Goal: Task Accomplishment & Management: Use online tool/utility

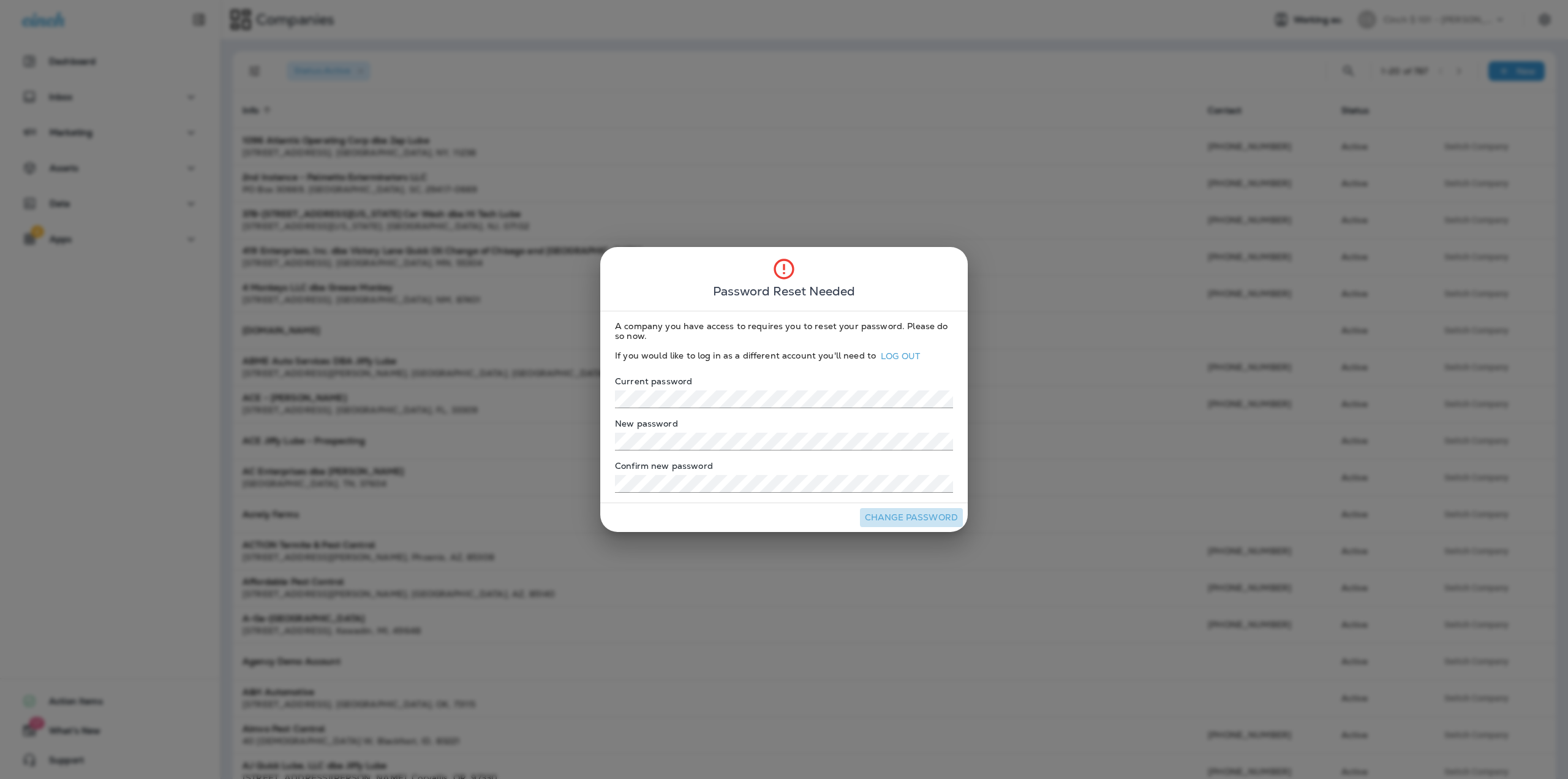
click at [918, 518] on button "Change Password" at bounding box center [911, 517] width 103 height 19
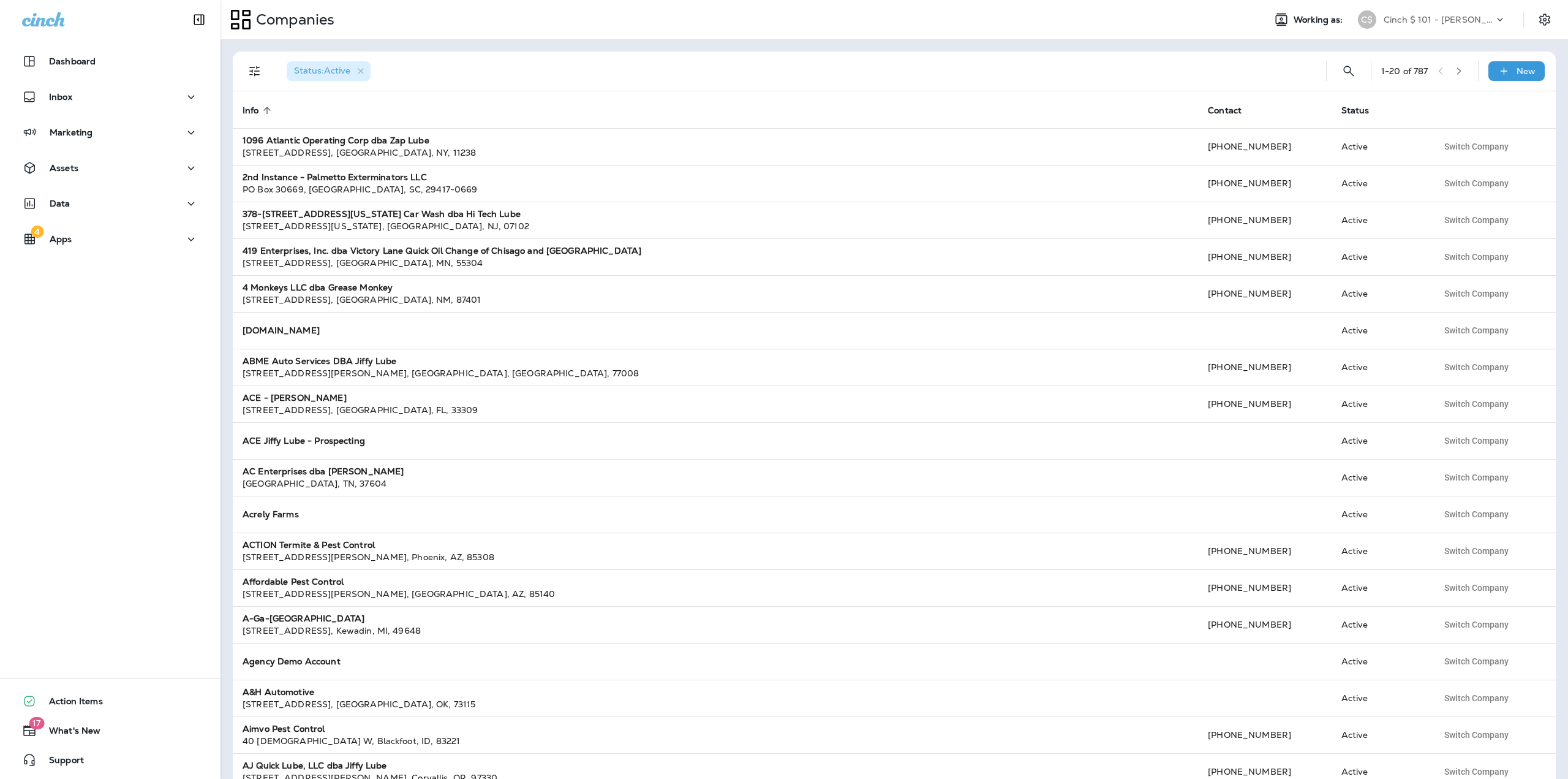
click at [1440, 20] on p "Cinch $ 101 - [PERSON_NAME]" at bounding box center [1439, 19] width 110 height 10
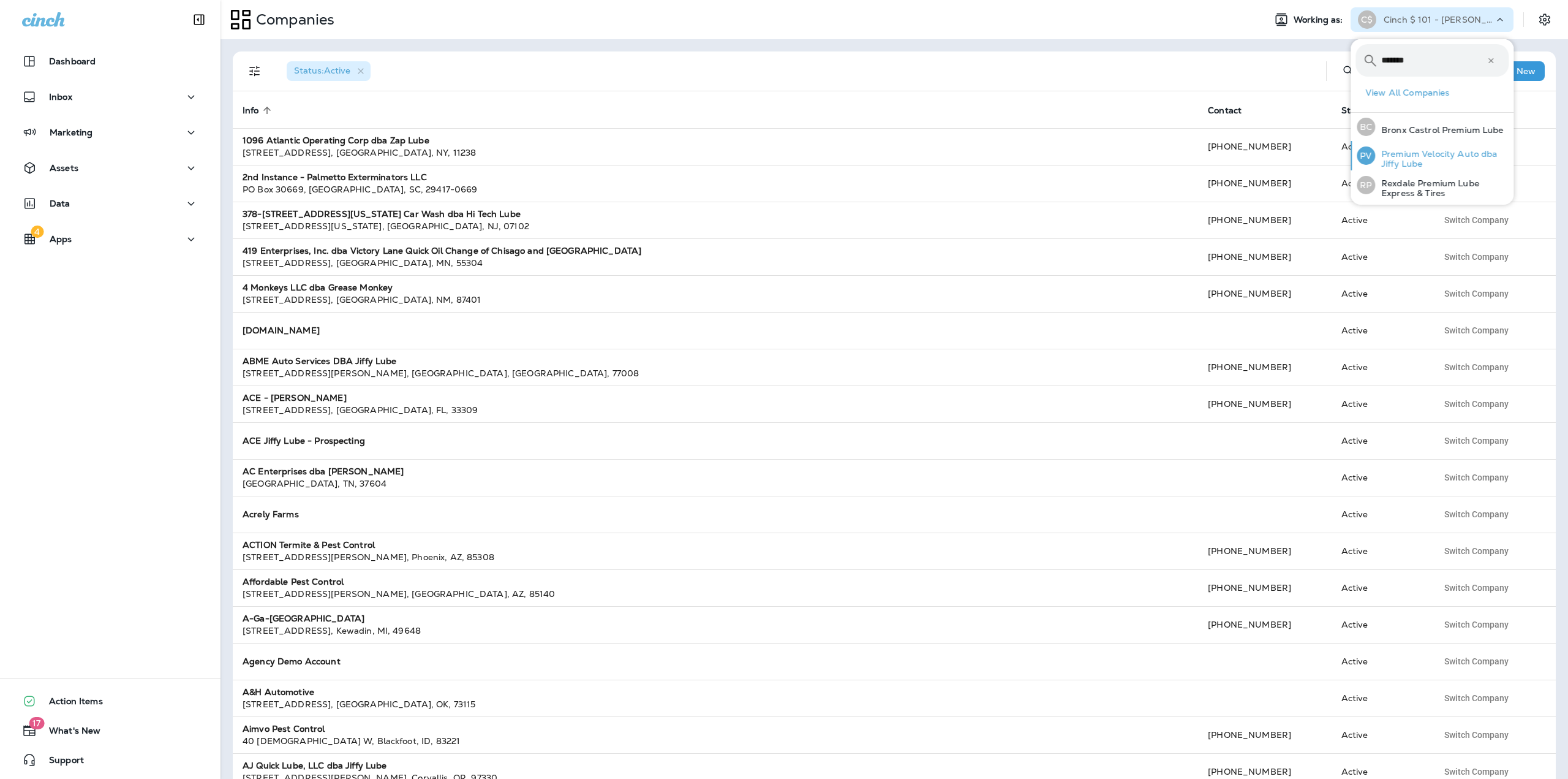
type input "*******"
click at [1408, 157] on p "Premium Velocity Auto dba Jiffy Lube" at bounding box center [1441, 158] width 133 height 20
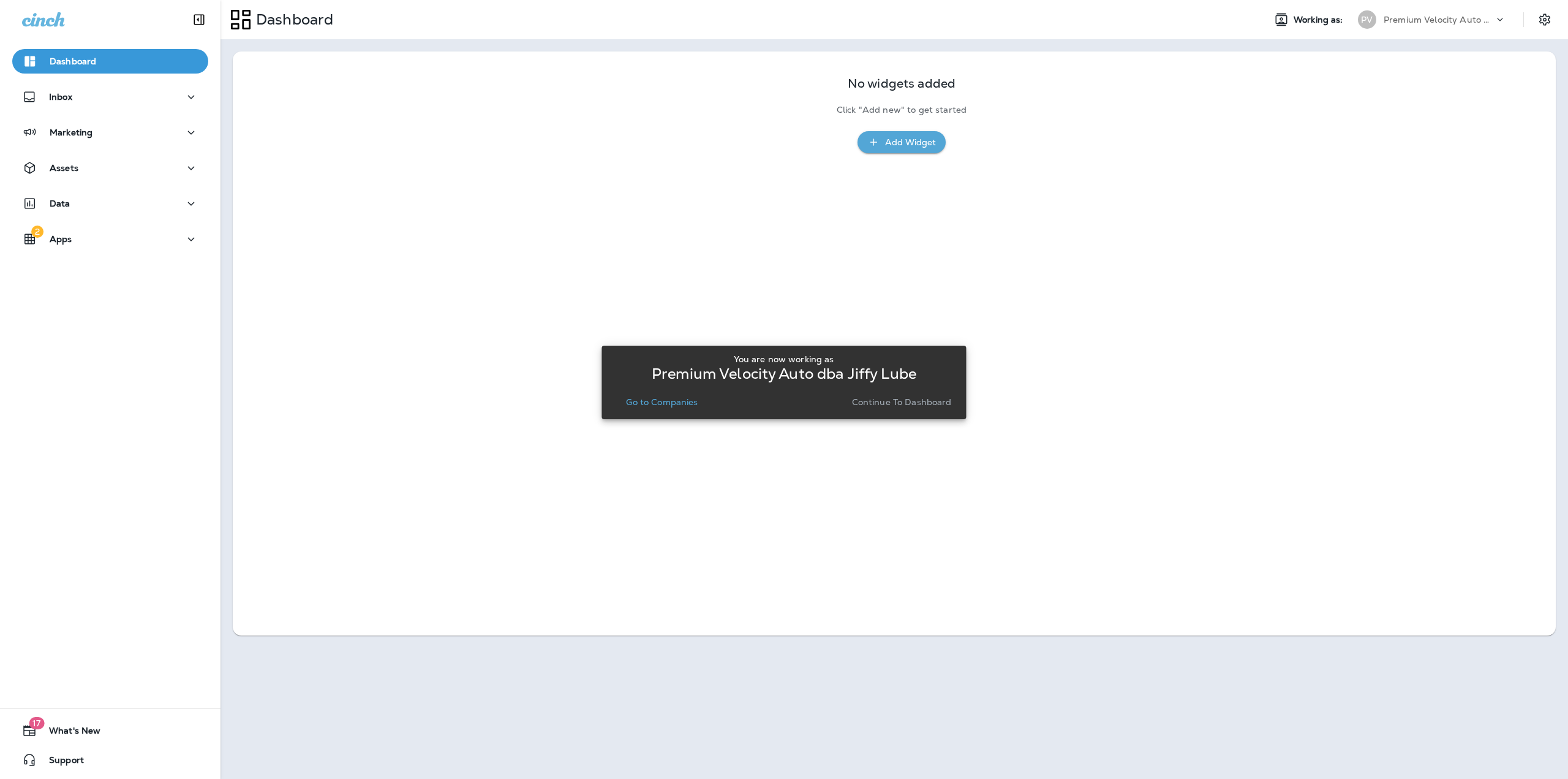
click at [901, 405] on p "Continue to Dashboard" at bounding box center [902, 402] width 100 height 10
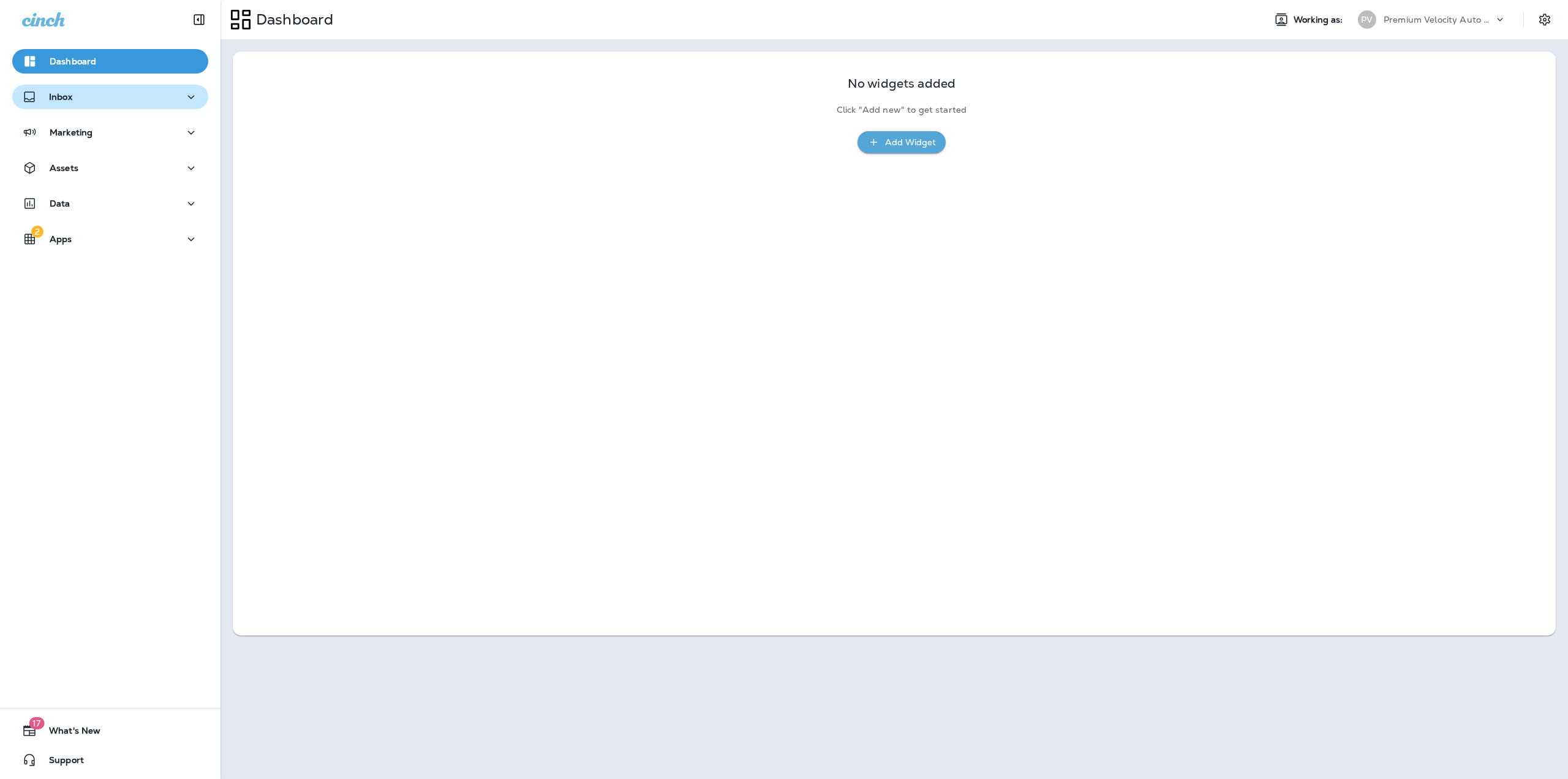
click at [82, 102] on div "Inbox" at bounding box center [109, 97] width 176 height 15
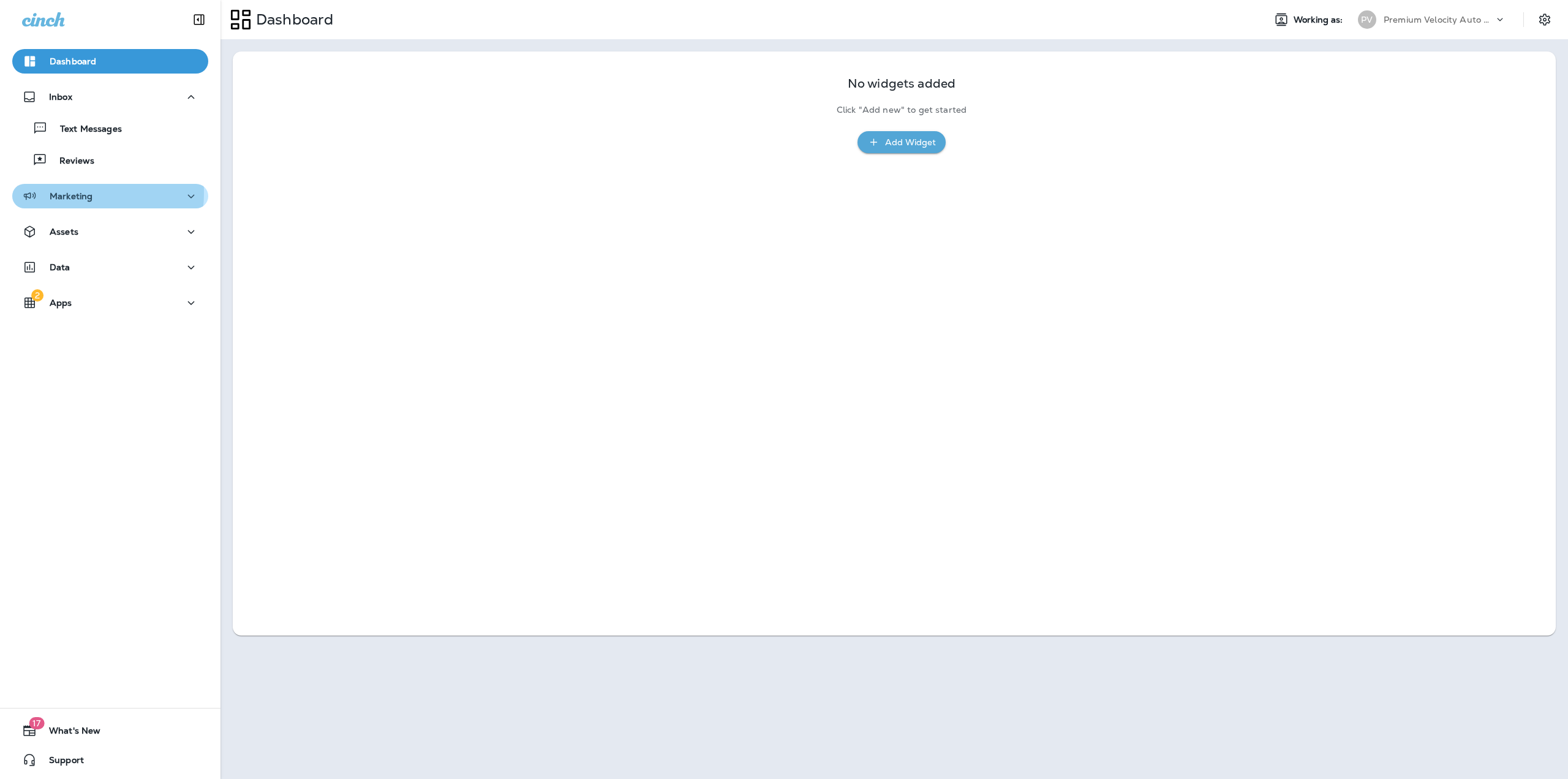
click at [78, 193] on p "Marketing" at bounding box center [70, 196] width 43 height 10
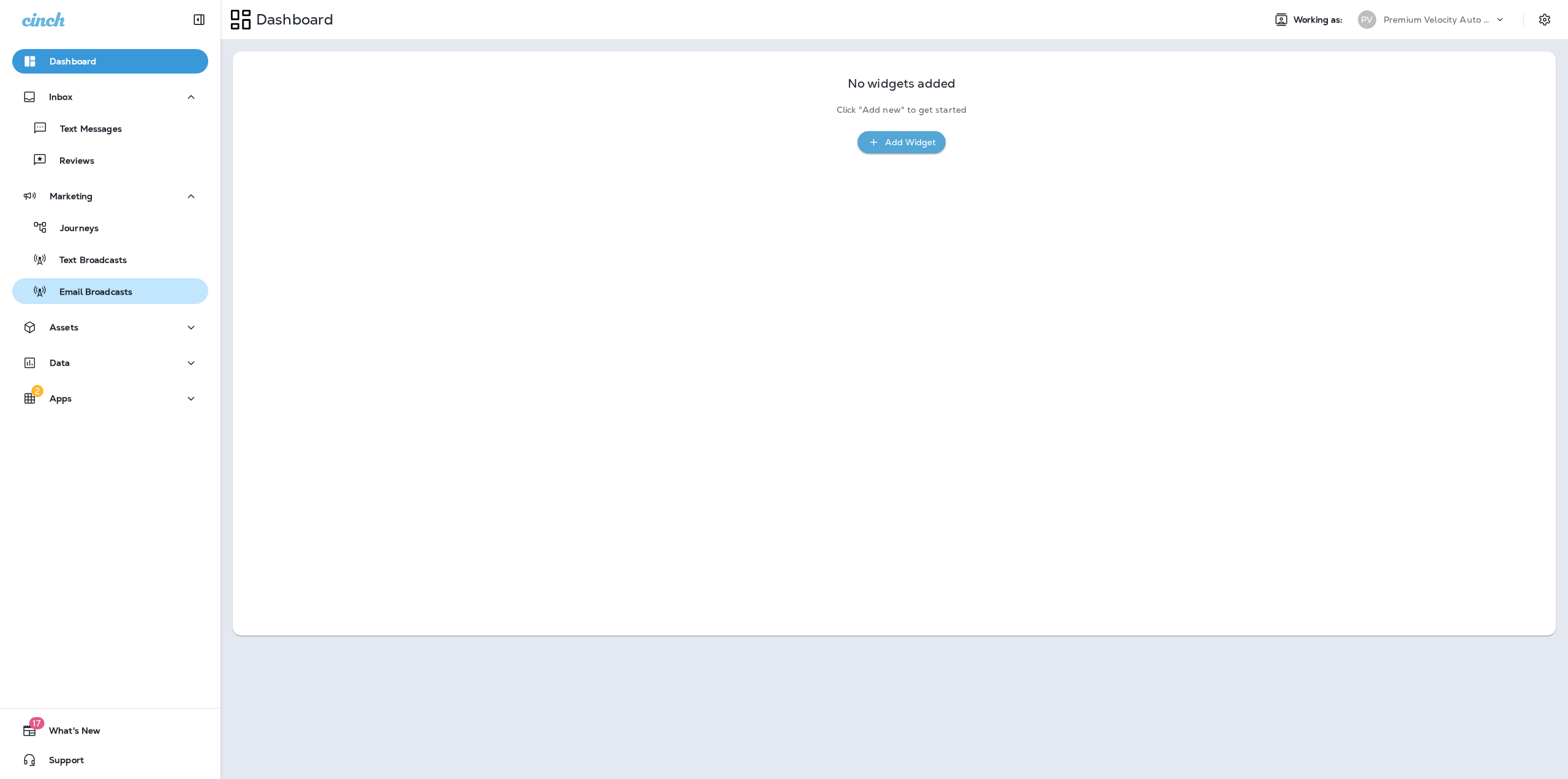
click at [81, 284] on div "Email Broadcasts" at bounding box center [74, 290] width 115 height 18
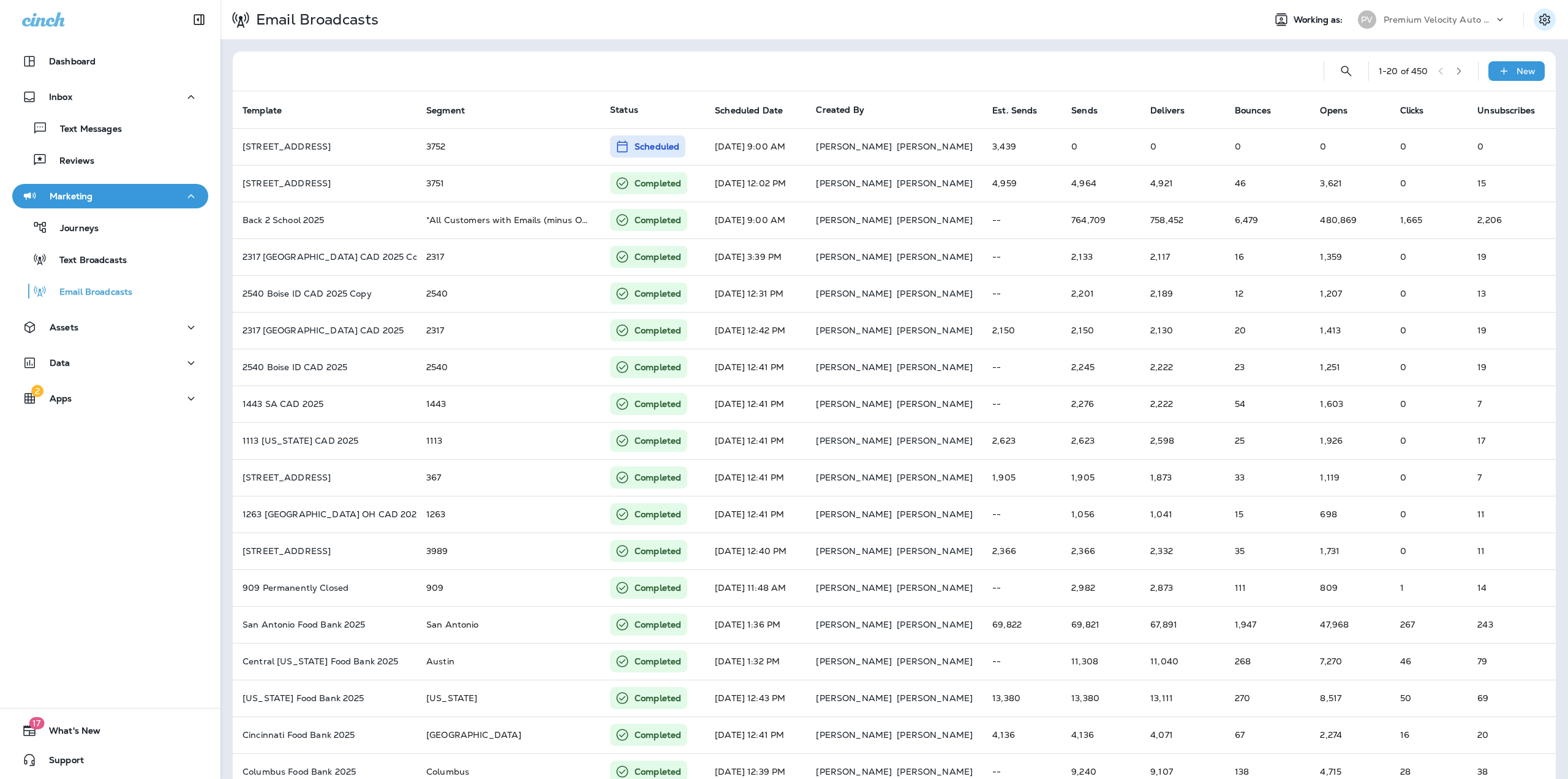
click at [1537, 11] on button "Settings" at bounding box center [1544, 19] width 22 height 22
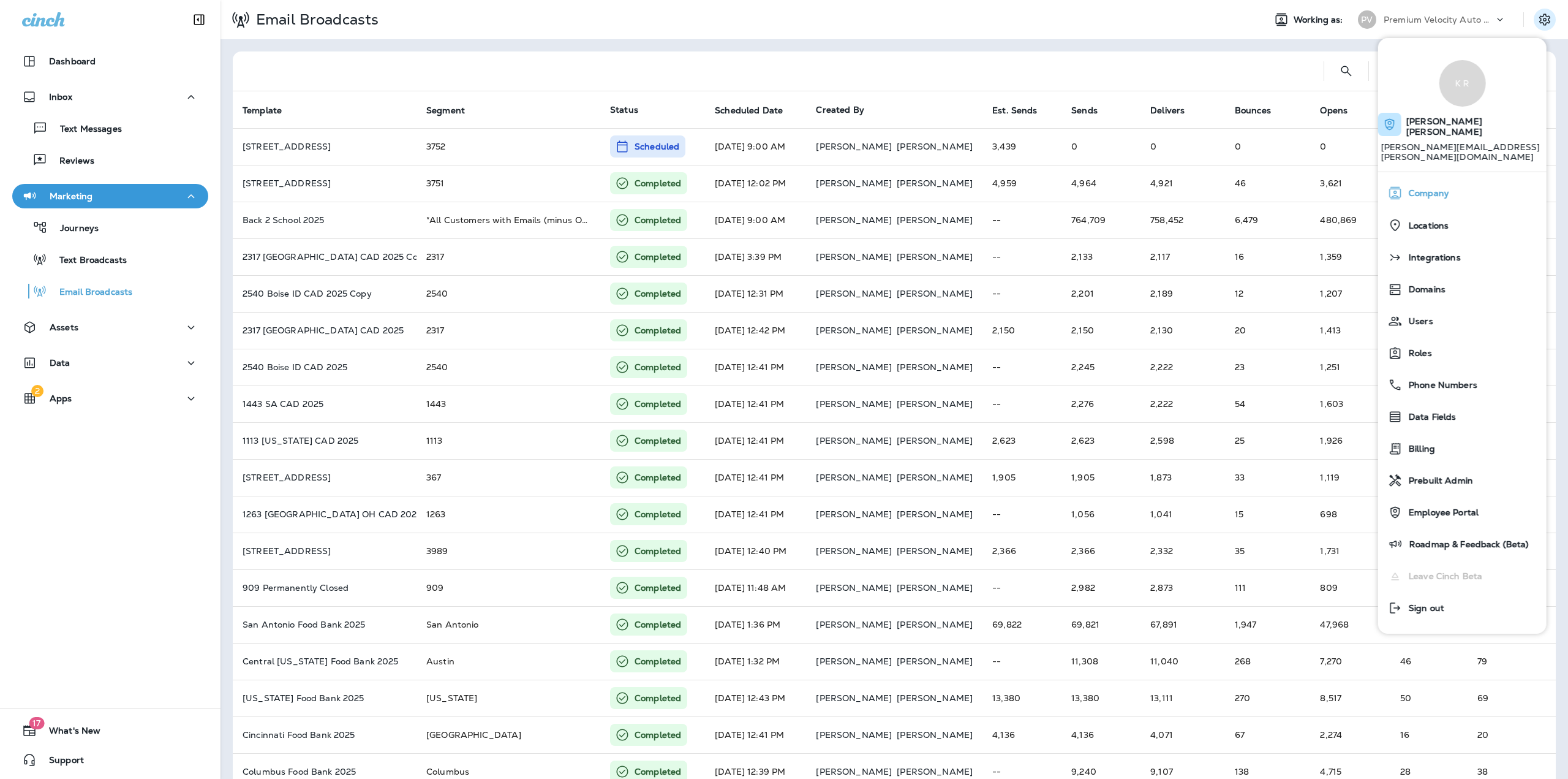
click at [1440, 188] on span "Company" at bounding box center [1425, 192] width 47 height 10
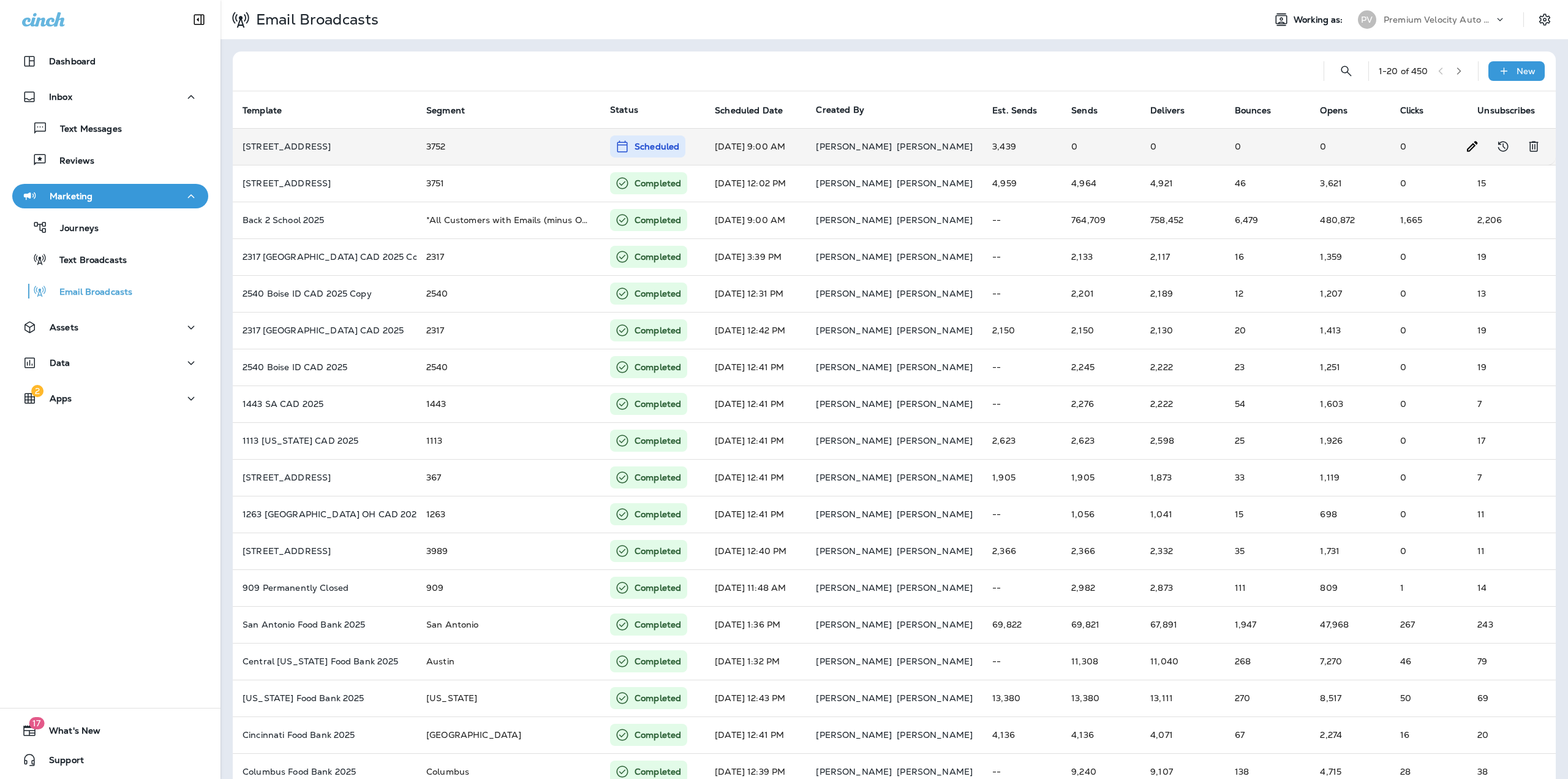
click at [823, 143] on p "[PERSON_NAME]" at bounding box center [854, 147] width 76 height 10
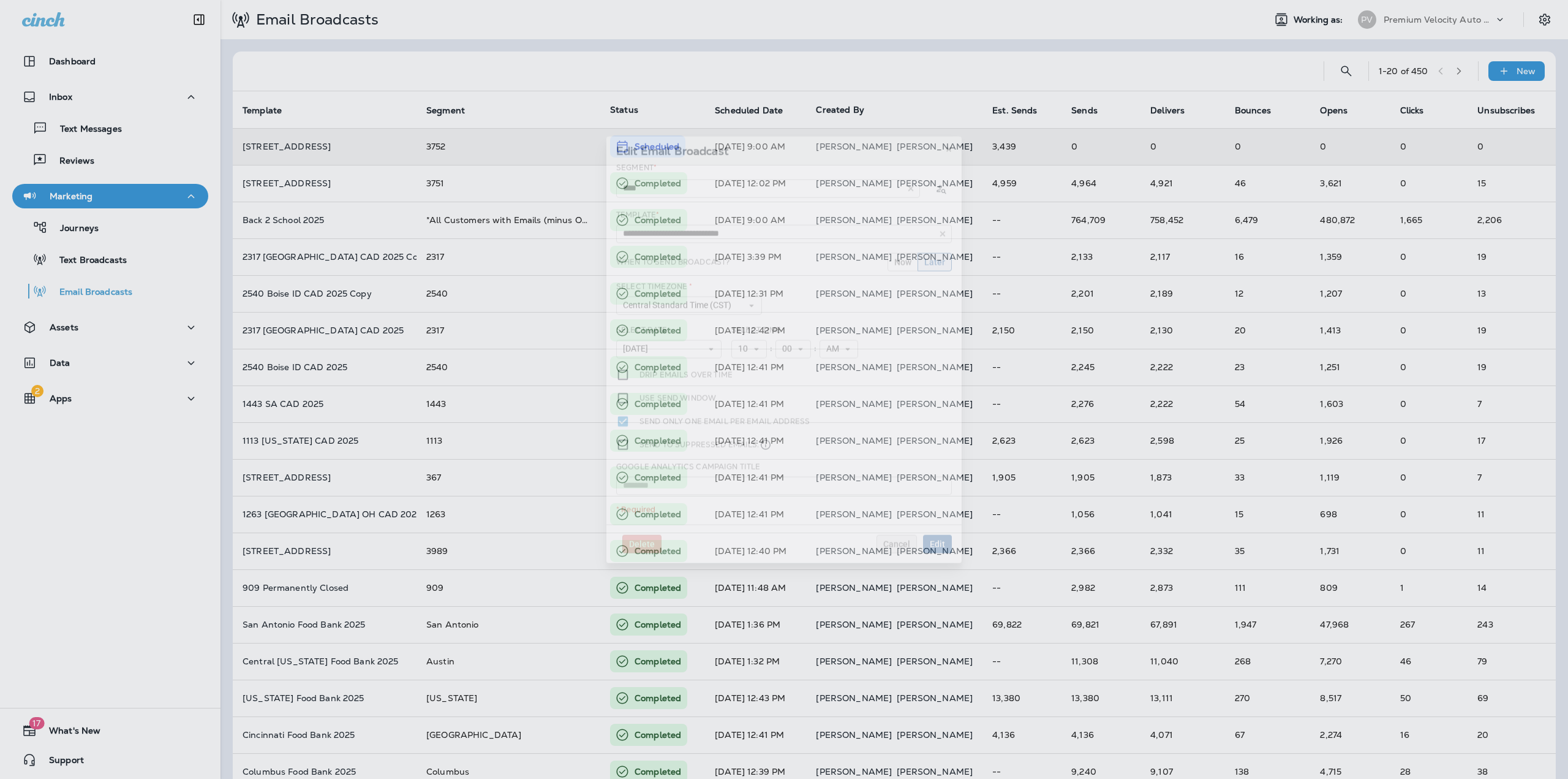
type input "**********"
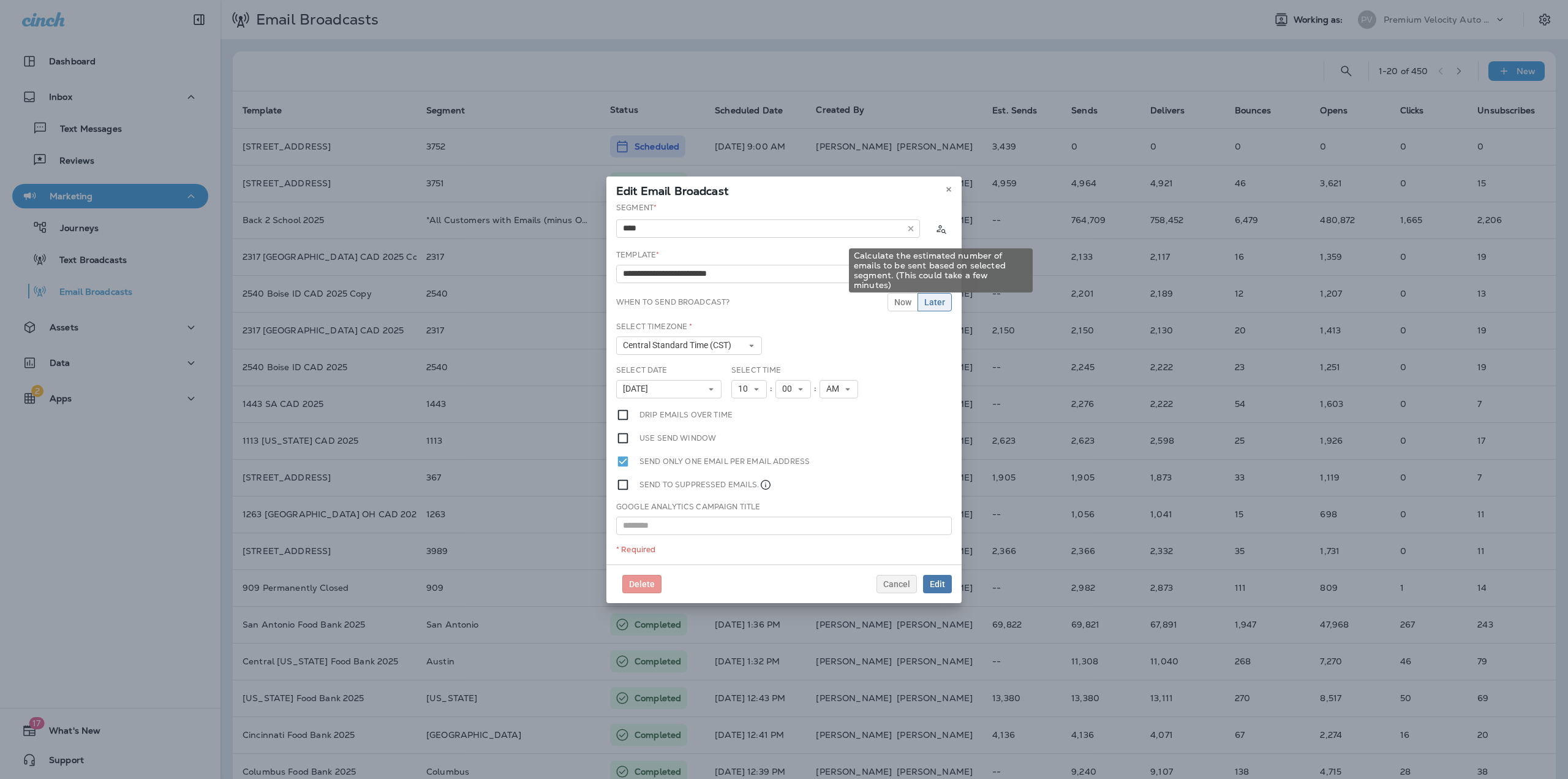
click at [945, 230] on icon "Calculate the estimated number of emails to be sent based on selected segment. …" at bounding box center [941, 228] width 12 height 12
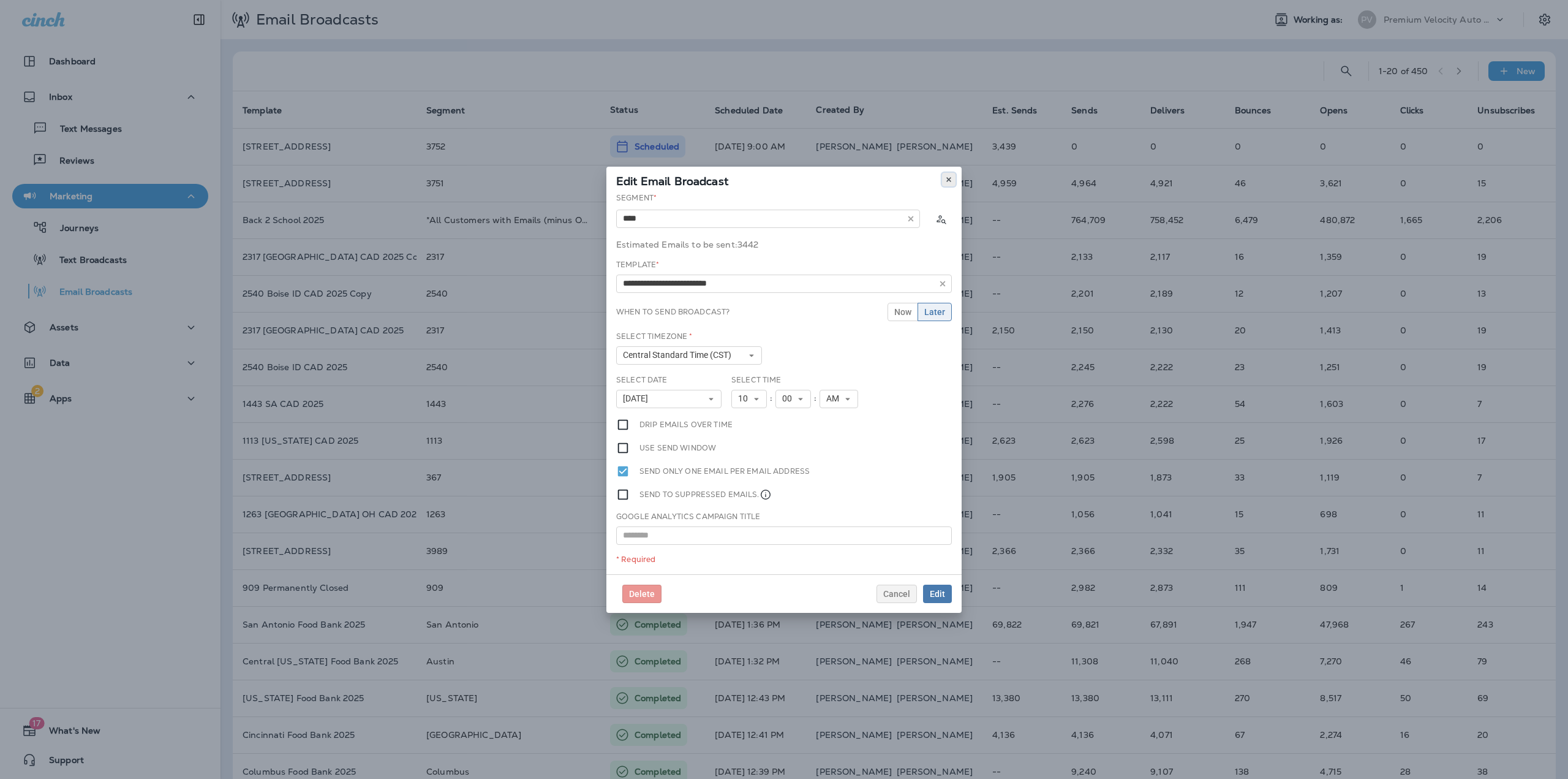
click at [953, 178] on button at bounding box center [948, 179] width 13 height 13
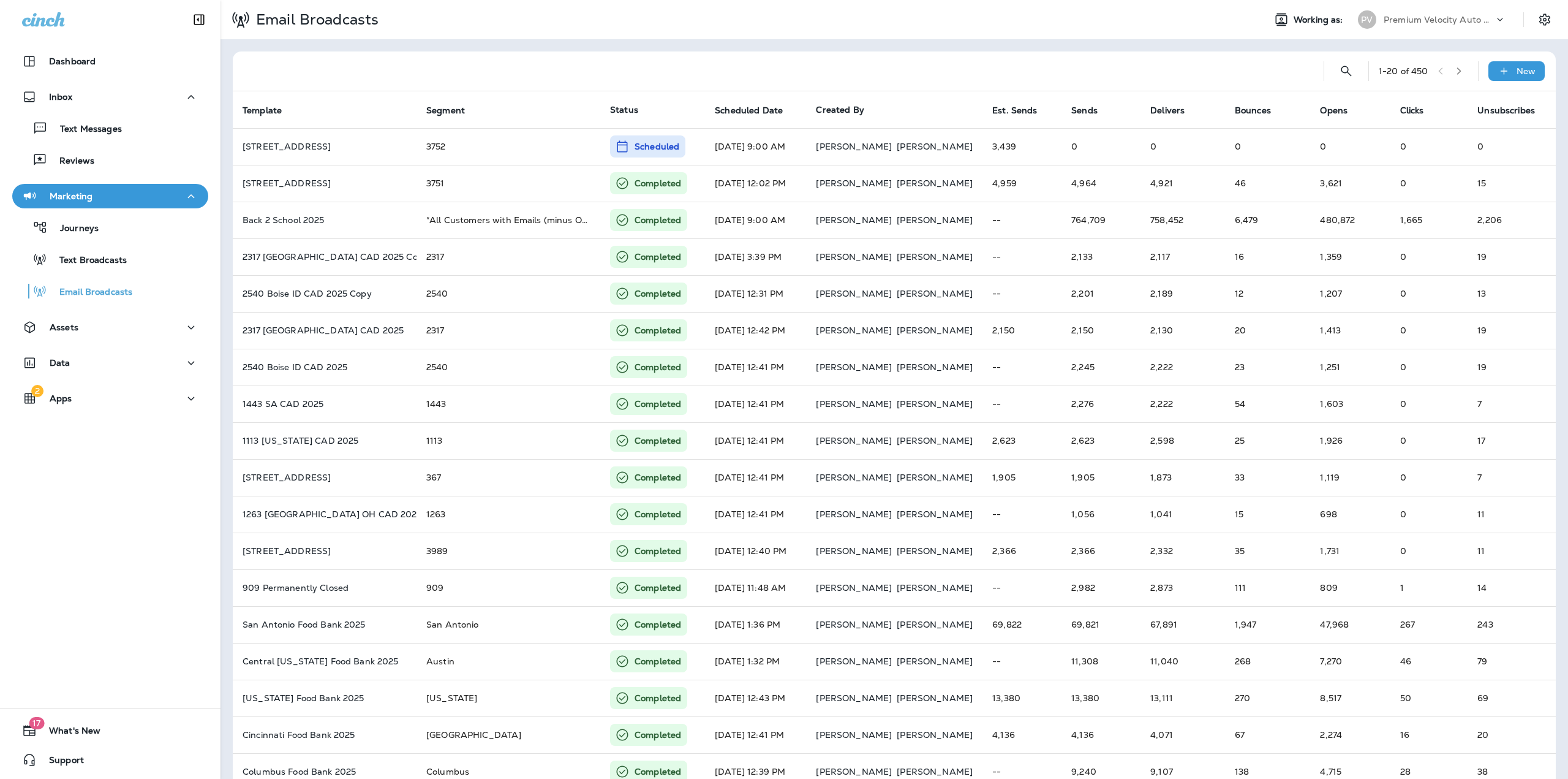
click at [1450, 20] on p "Premium Velocity Auto dba Jiffy Lube" at bounding box center [1439, 19] width 110 height 10
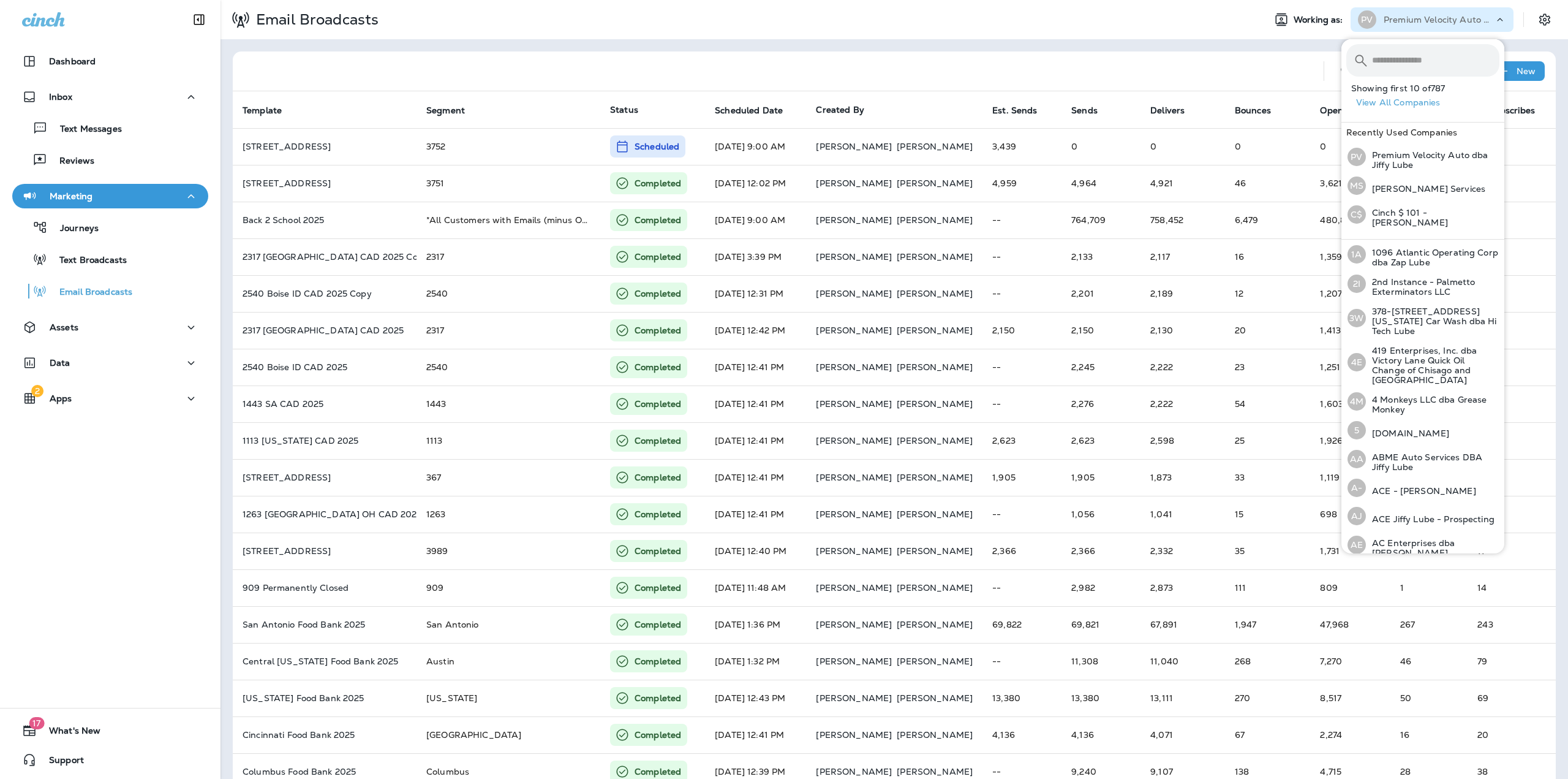
click at [1380, 62] on input "text" at bounding box center [1436, 60] width 128 height 32
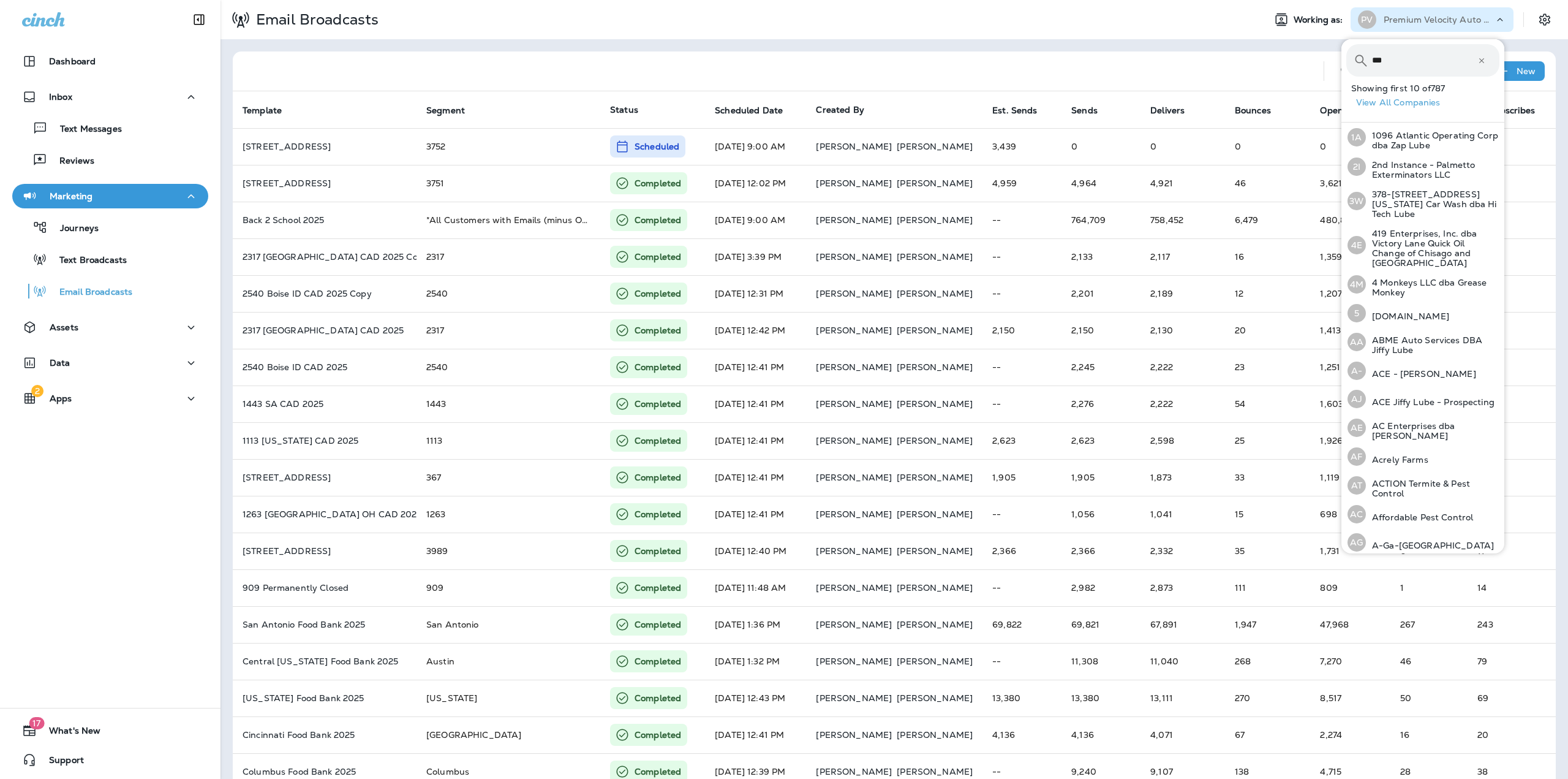
type input "****"
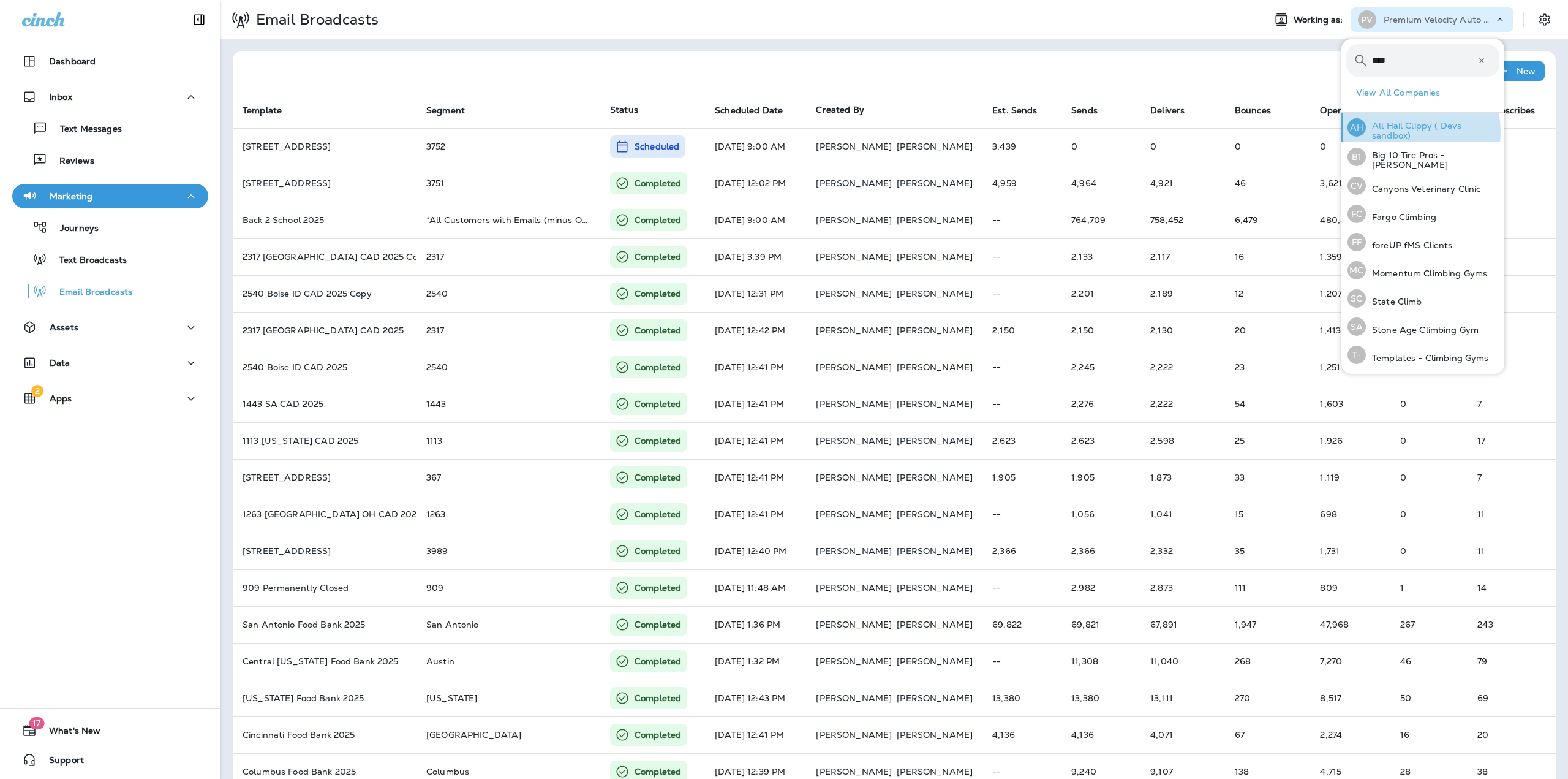
click at [1396, 131] on p "All Hail Clippy ( Devs sandbox)" at bounding box center [1432, 130] width 133 height 20
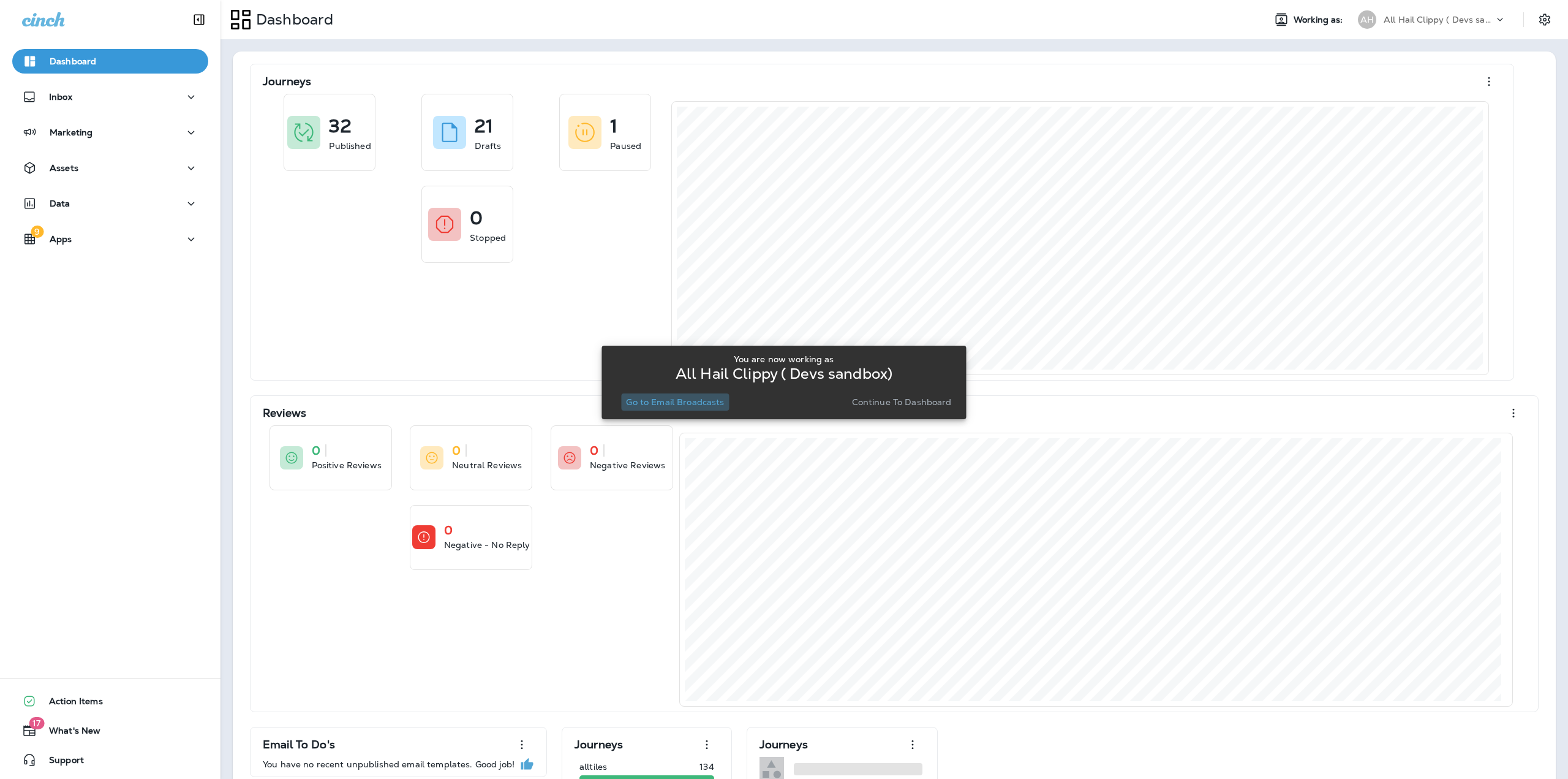
click at [698, 404] on p "Go to Email Broadcasts" at bounding box center [674, 402] width 98 height 10
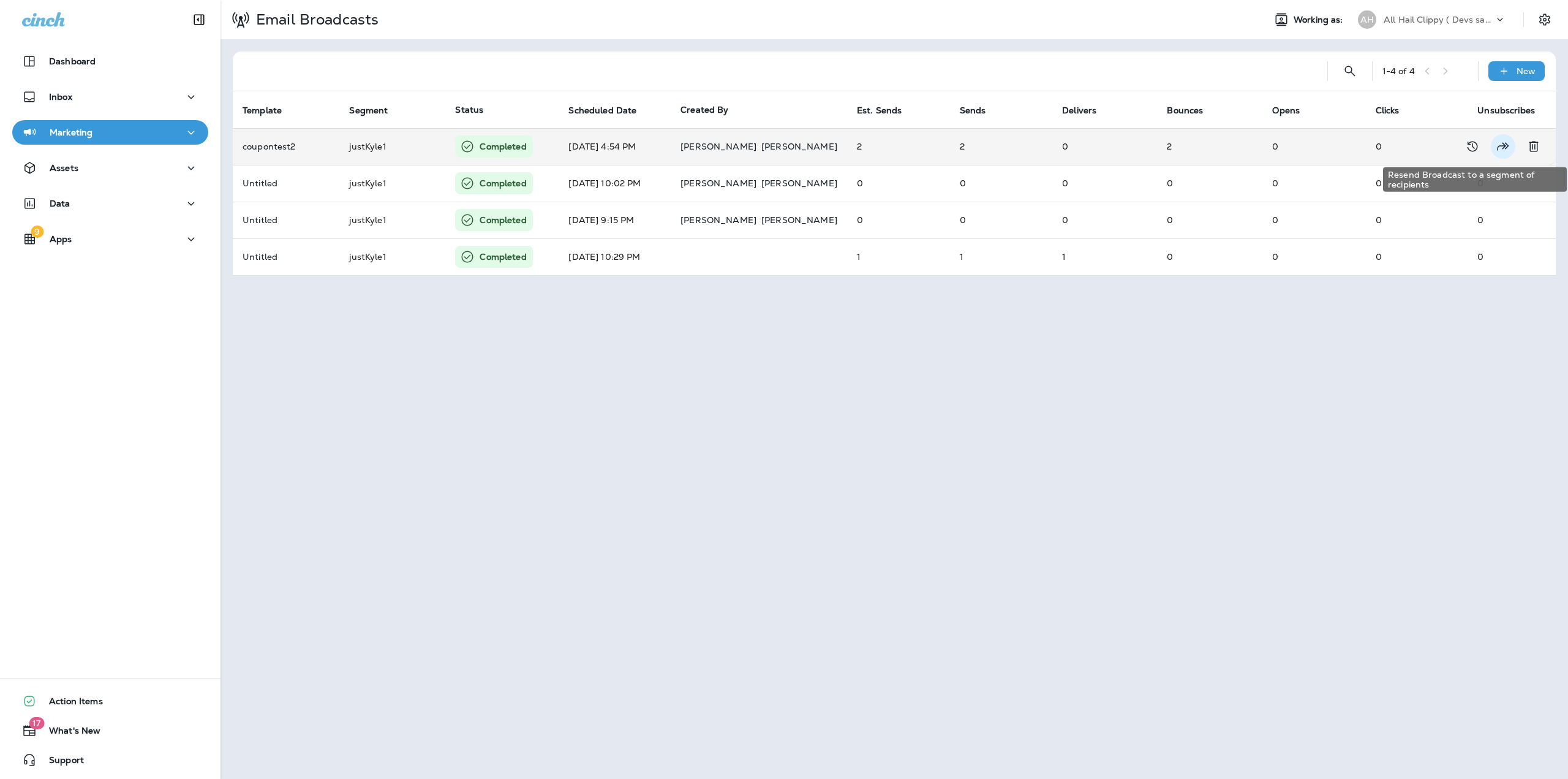
click at [1499, 148] on icon "Resend Broadcast to a segment of recipients" at bounding box center [1502, 146] width 14 height 14
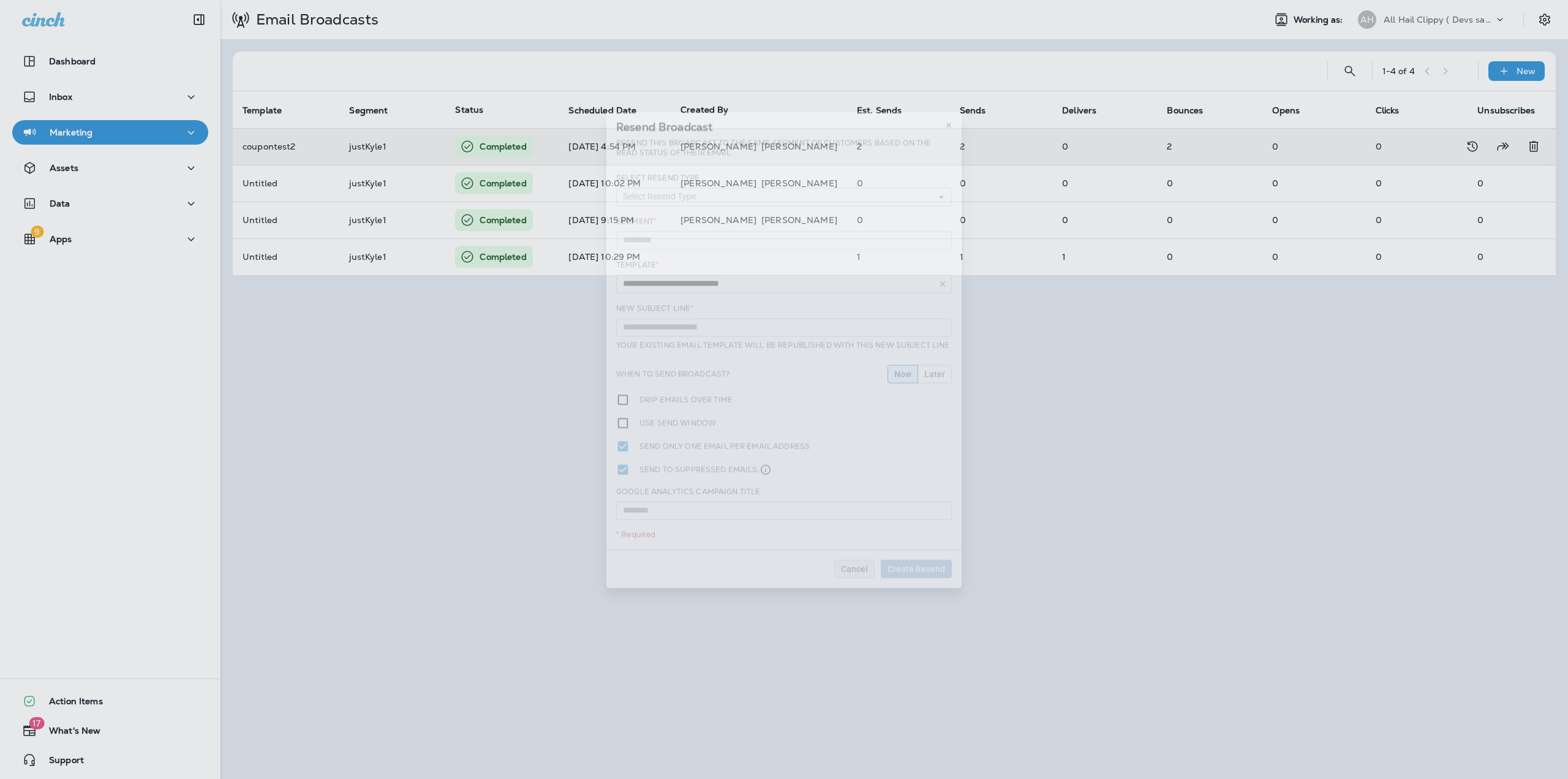
type input "**********"
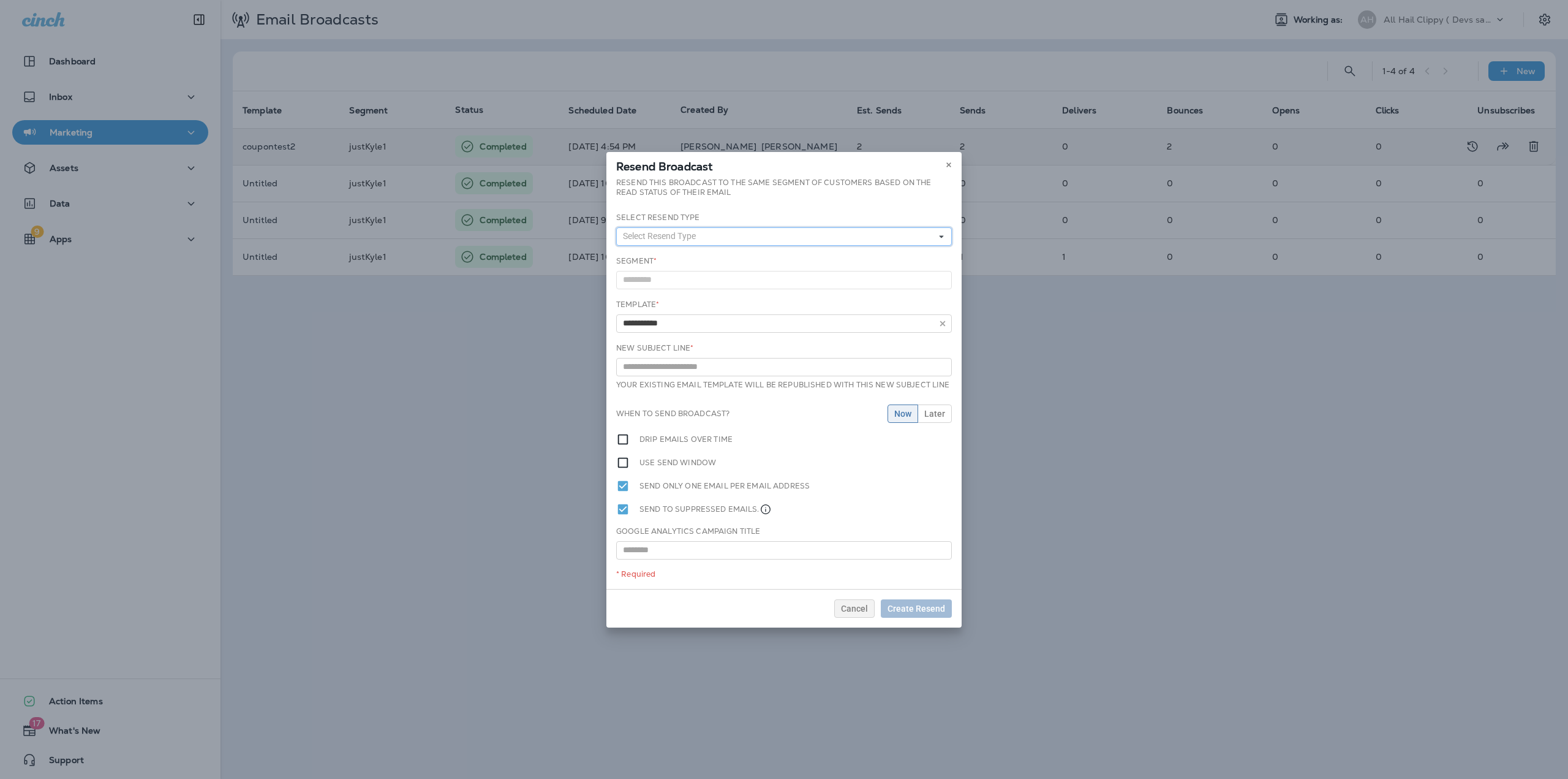
click at [718, 233] on button "Select Resend Type" at bounding box center [784, 236] width 335 height 18
click at [685, 257] on link "All Emails (Resend to this entire segment)" at bounding box center [784, 255] width 335 height 14
click at [736, 362] on input "text" at bounding box center [784, 367] width 335 height 18
type input "*******"
click at [923, 607] on span "Create Resend" at bounding box center [916, 608] width 57 height 9
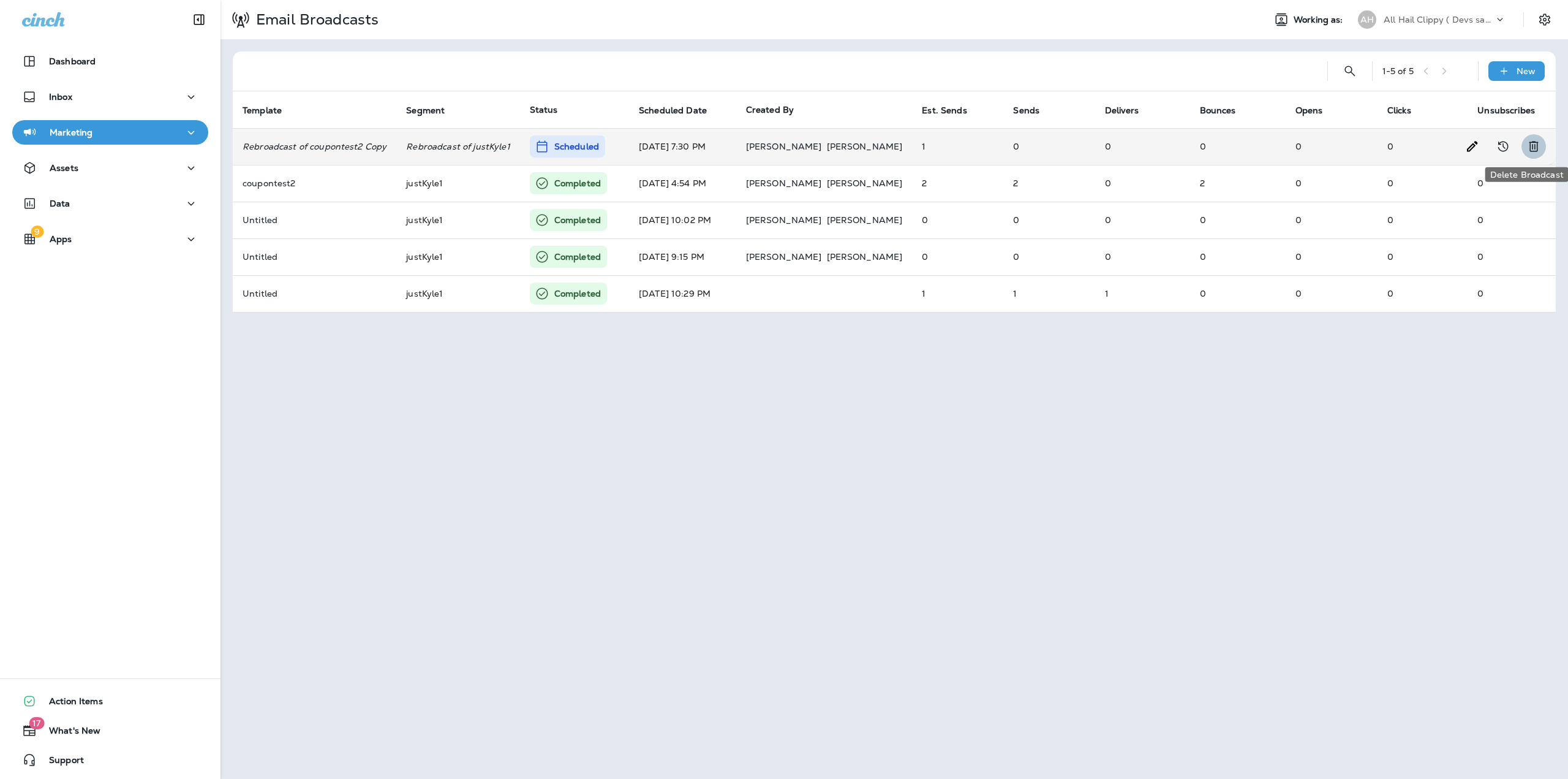
click at [1532, 144] on icon "Delete Broadcast" at bounding box center [1533, 147] width 10 height 10
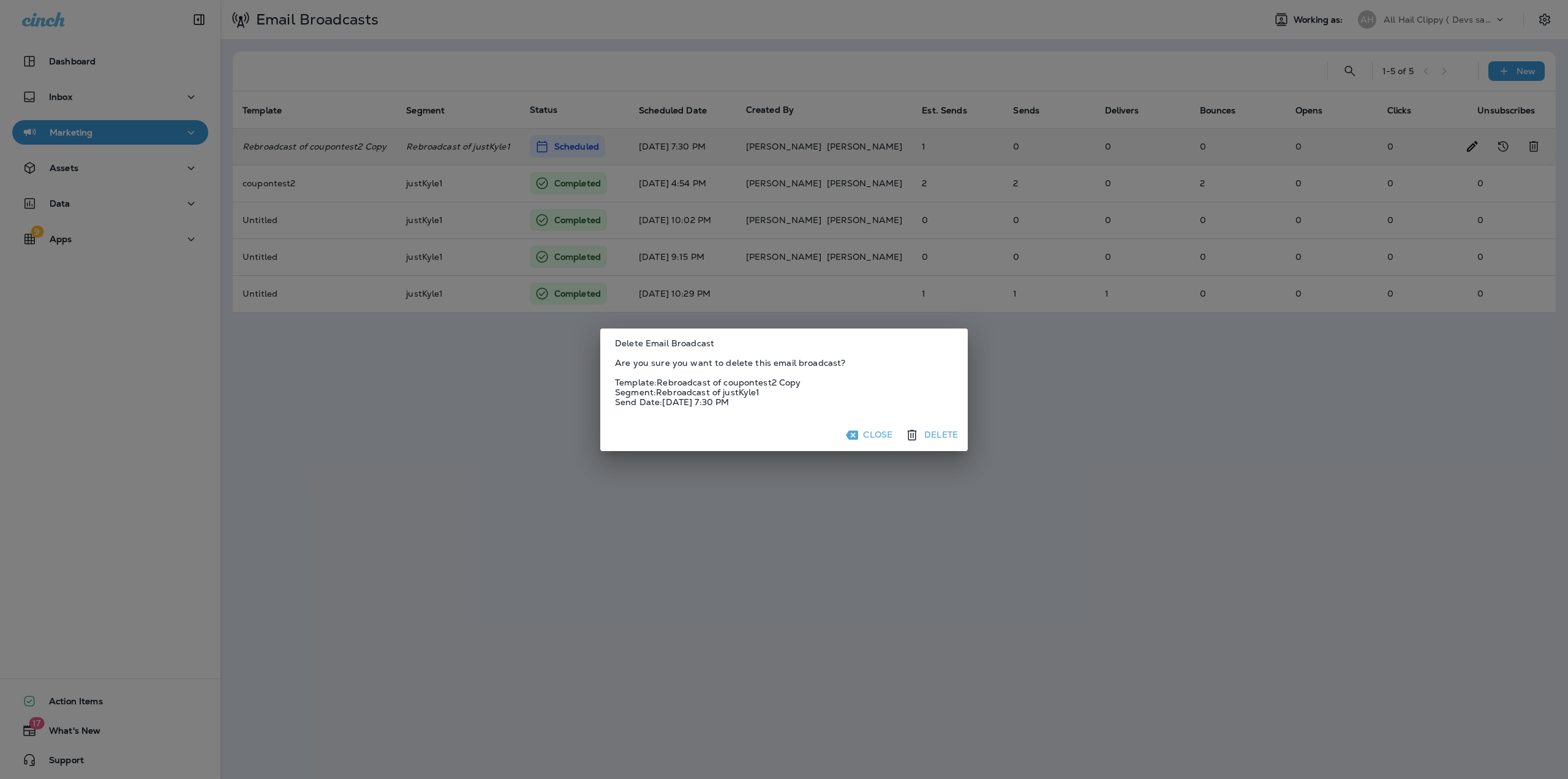
click at [936, 435] on button "Delete" at bounding box center [932, 434] width 61 height 22
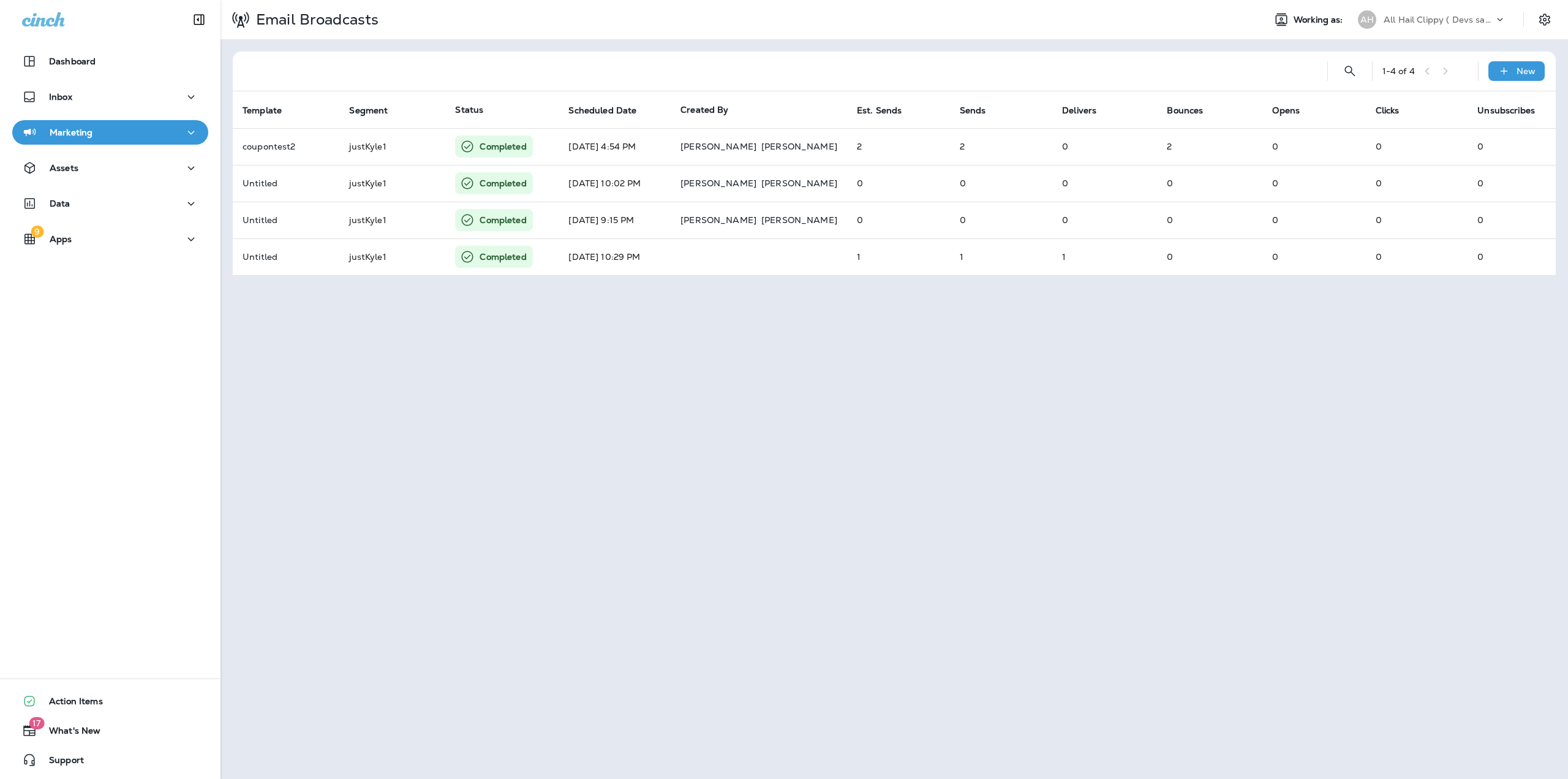
click at [1428, 13] on div "All Hail Clippy ( Devs sandbox)" at bounding box center [1439, 19] width 110 height 18
